Goal: Task Accomplishment & Management: Use online tool/utility

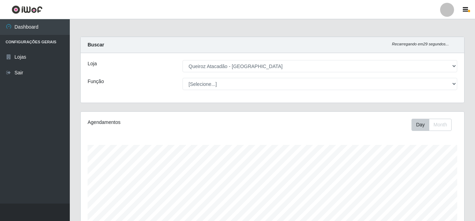
select select "225"
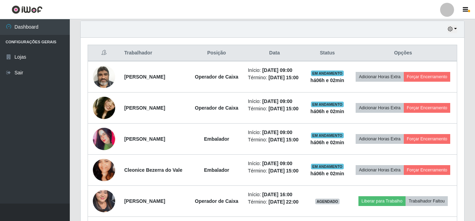
scroll to position [145, 384]
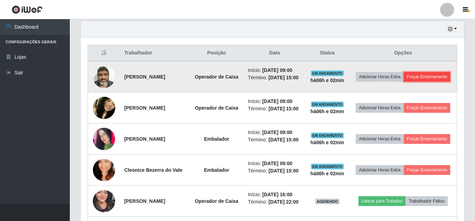
click at [415, 82] on button "Forçar Encerramento" at bounding box center [427, 77] width 47 height 10
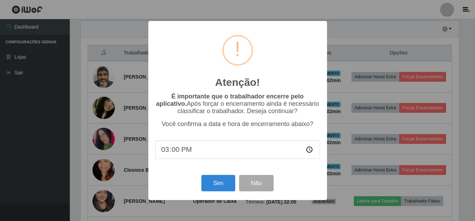
scroll to position [145, 380]
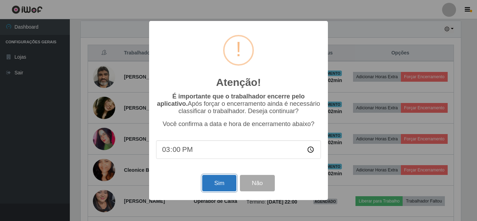
click at [221, 184] on button "Sim" at bounding box center [219, 183] width 34 height 16
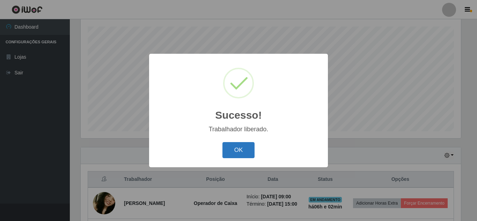
click at [240, 150] on button "OK" at bounding box center [238, 150] width 32 height 16
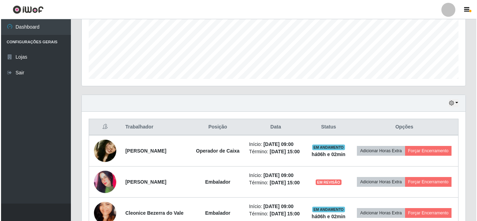
scroll to position [200, 0]
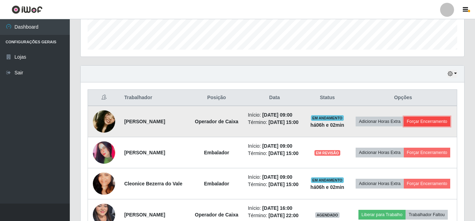
click at [417, 126] on button "Forçar Encerramento" at bounding box center [427, 122] width 47 height 10
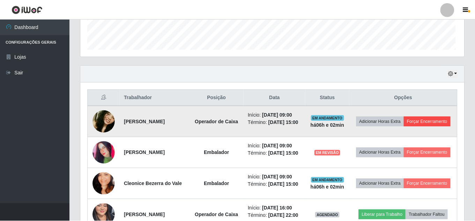
scroll to position [145, 380]
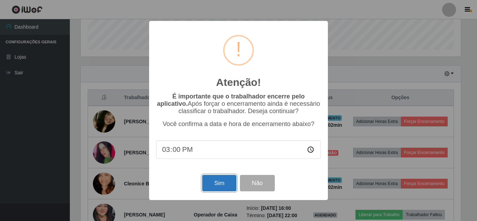
drag, startPoint x: 220, startPoint y: 188, endPoint x: 224, endPoint y: 189, distance: 4.1
click at [224, 189] on button "Sim" at bounding box center [219, 183] width 34 height 16
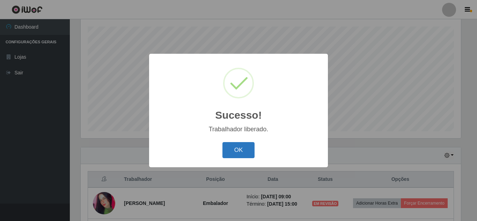
click at [241, 147] on button "OK" at bounding box center [238, 150] width 32 height 16
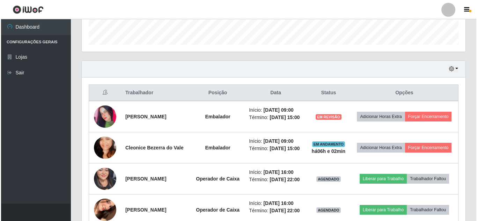
scroll to position [216, 0]
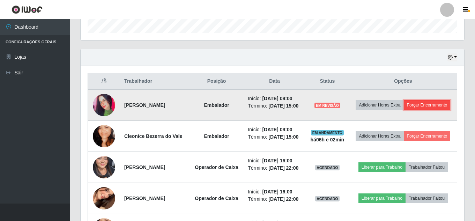
click at [404, 110] on button "Forçar Encerramento" at bounding box center [427, 105] width 47 height 10
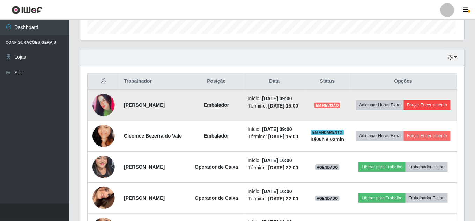
scroll to position [145, 380]
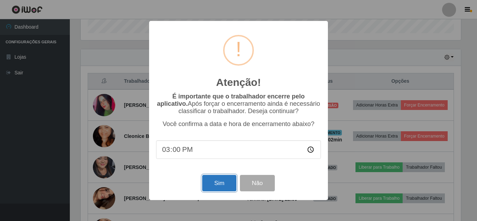
click at [218, 182] on button "Sim" at bounding box center [219, 183] width 34 height 16
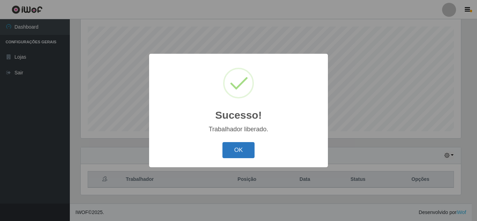
click at [232, 149] on button "OK" at bounding box center [238, 150] width 32 height 16
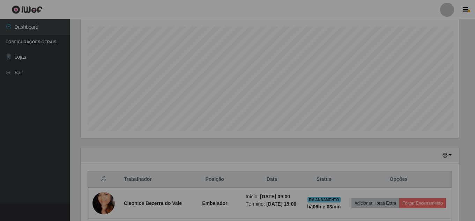
scroll to position [0, 0]
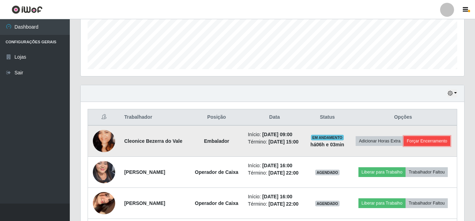
click at [416, 146] on button "Forçar Encerramento" at bounding box center [427, 141] width 47 height 10
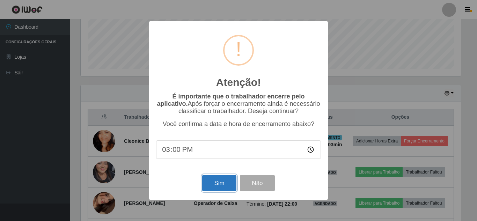
click at [220, 188] on button "Sim" at bounding box center [219, 183] width 34 height 16
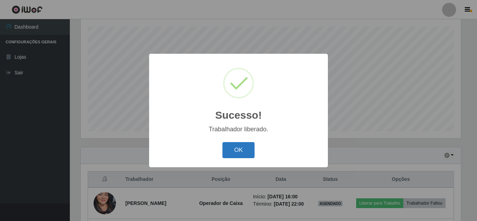
click at [228, 155] on button "OK" at bounding box center [238, 150] width 32 height 16
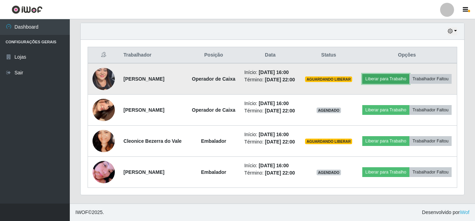
click at [409, 76] on button "Liberar para Trabalho" at bounding box center [385, 79] width 47 height 10
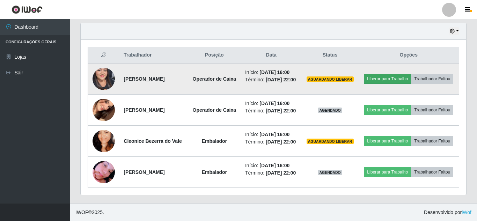
scroll to position [145, 380]
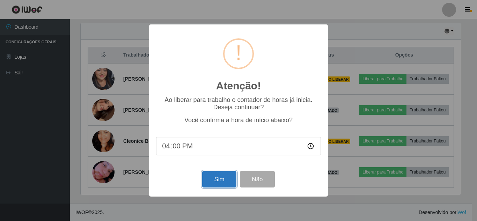
click at [212, 179] on button "Sim" at bounding box center [219, 179] width 34 height 16
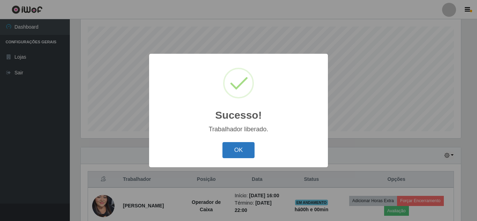
click at [244, 151] on button "OK" at bounding box center [238, 150] width 32 height 16
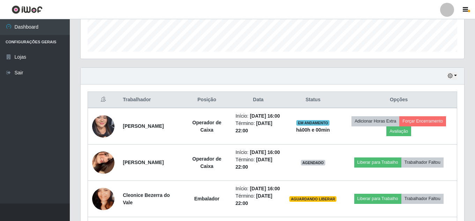
scroll to position [223, 0]
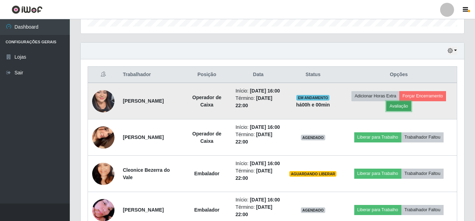
click at [404, 111] on button "Avaliação" at bounding box center [398, 106] width 25 height 10
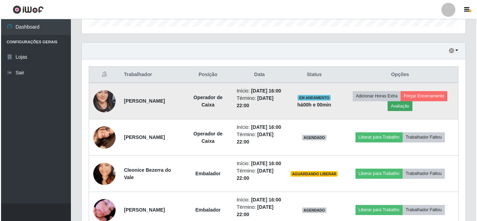
scroll to position [145, 380]
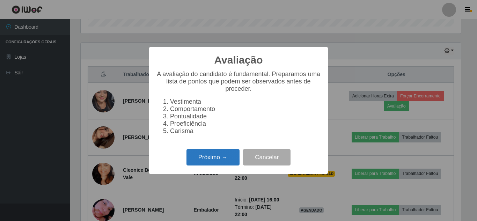
click at [207, 165] on button "Próximo →" at bounding box center [212, 157] width 53 height 16
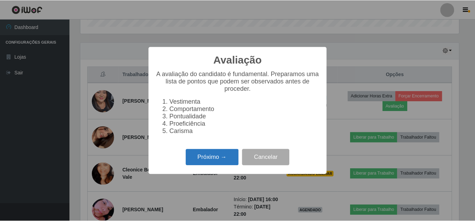
scroll to position [348836, 348601]
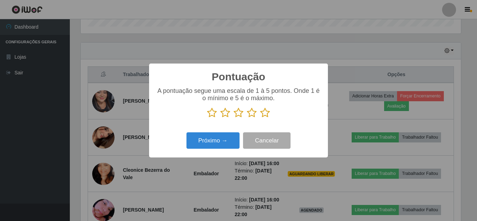
click at [348, 64] on div "Pontuação × A pontuação segue uma escala de 1 à 5 pontos. Onde 1 é o mínimo e 5…" at bounding box center [238, 110] width 477 height 221
click at [269, 143] on button "Cancelar" at bounding box center [266, 140] width 47 height 16
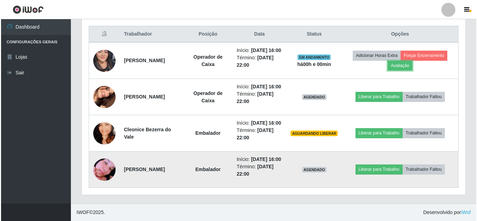
scroll to position [293, 0]
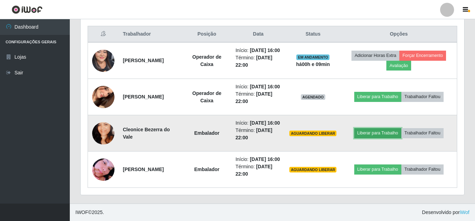
click at [391, 128] on button "Liberar para Trabalho" at bounding box center [377, 133] width 47 height 10
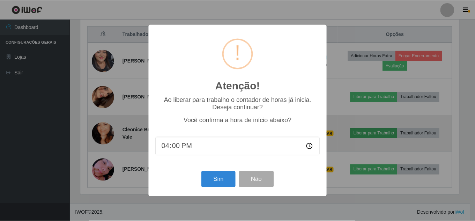
scroll to position [145, 380]
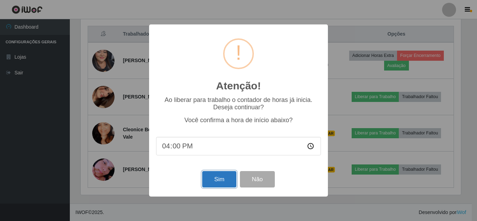
click at [223, 182] on button "Sim" at bounding box center [219, 179] width 34 height 16
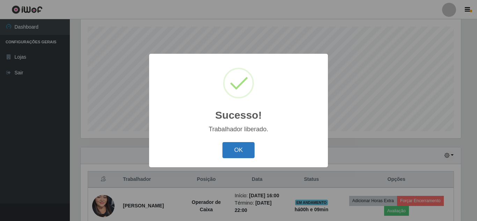
click at [238, 153] on button "OK" at bounding box center [238, 150] width 32 height 16
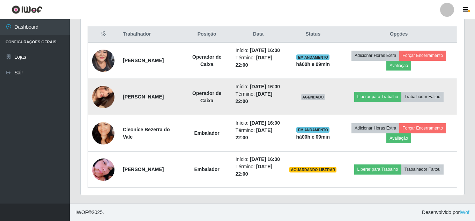
scroll to position [293, 0]
click at [380, 92] on button "Liberar para Trabalho" at bounding box center [377, 97] width 47 height 10
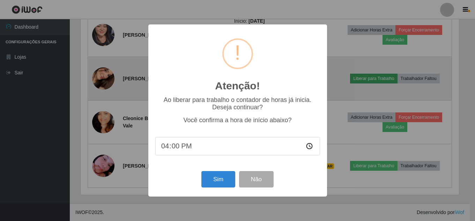
scroll to position [145, 380]
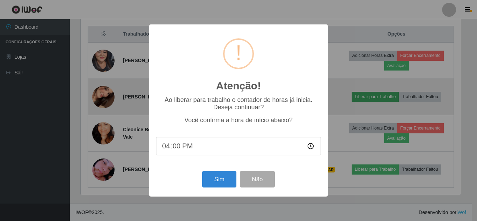
click at [380, 77] on div "Atenção! × Ao liberar para trabalho o contador de horas já inicia. Deseja conti…" at bounding box center [238, 110] width 477 height 221
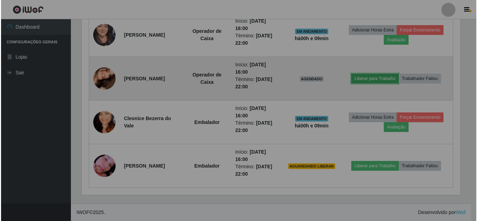
scroll to position [145, 384]
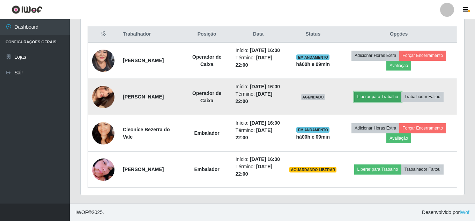
click at [369, 92] on button "Liberar para Trabalho" at bounding box center [377, 97] width 47 height 10
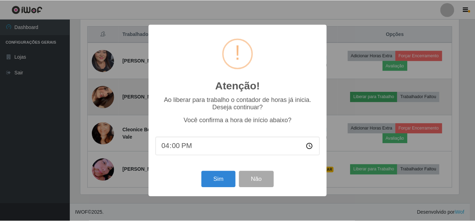
scroll to position [145, 380]
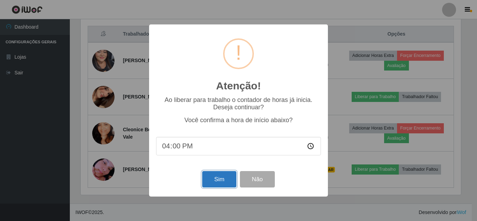
click at [223, 181] on button "Sim" at bounding box center [219, 179] width 34 height 16
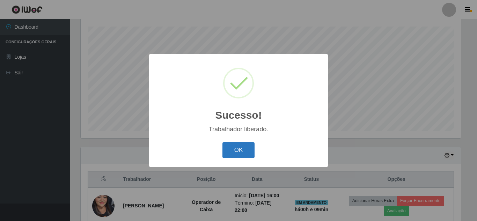
click at [234, 154] on button "OK" at bounding box center [238, 150] width 32 height 16
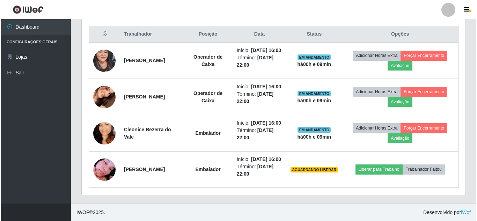
scroll to position [293, 0]
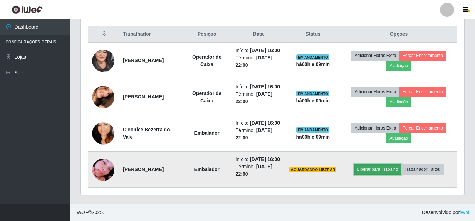
click at [400, 165] on button "Liberar para Trabalho" at bounding box center [377, 169] width 47 height 10
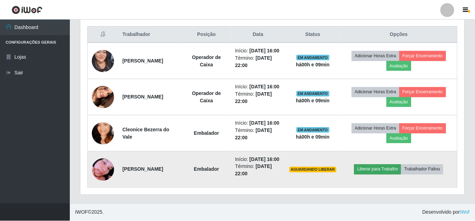
scroll to position [145, 380]
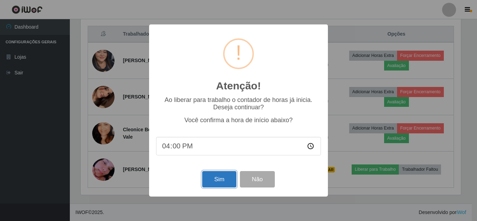
click at [223, 182] on button "Sim" at bounding box center [219, 179] width 34 height 16
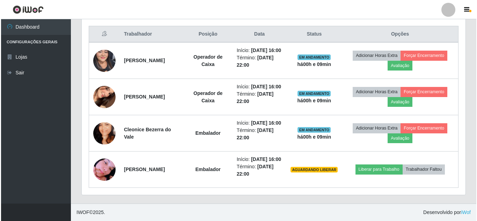
scroll to position [348836, 348601]
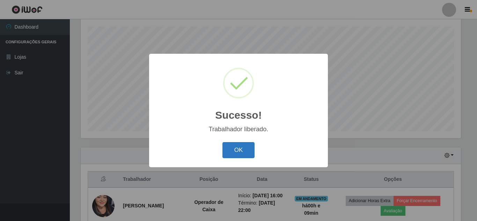
click at [236, 155] on button "OK" at bounding box center [238, 150] width 32 height 16
